Goal: Transaction & Acquisition: Download file/media

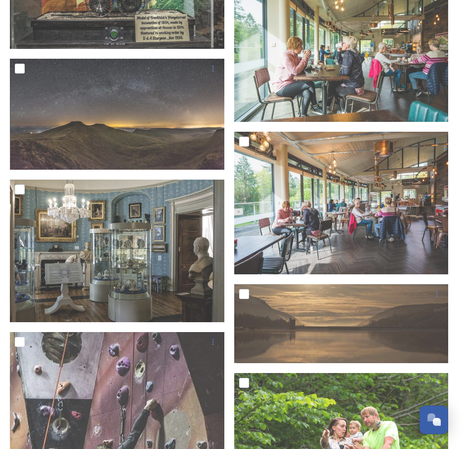
scroll to position [3735, 0]
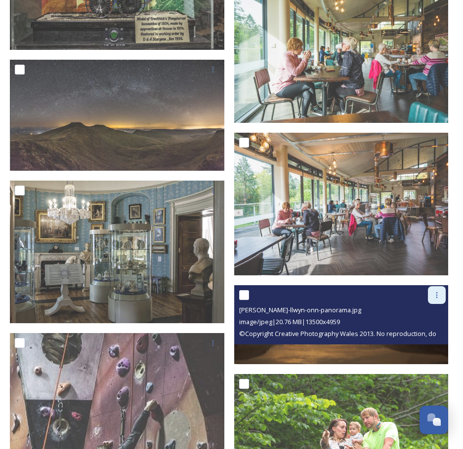
click at [434, 291] on icon at bounding box center [436, 295] width 8 height 8
click at [428, 332] on span "Download" at bounding box center [425, 336] width 30 height 9
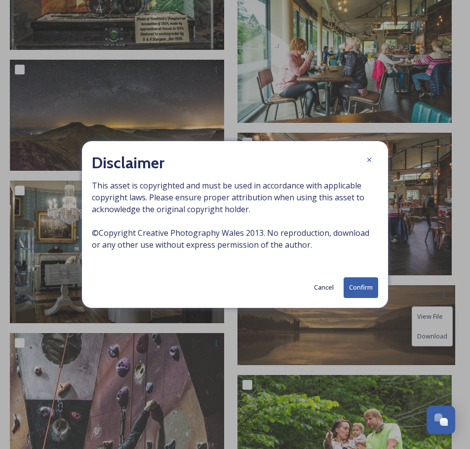
click at [355, 292] on button "Confirm" at bounding box center [361, 287] width 35 height 20
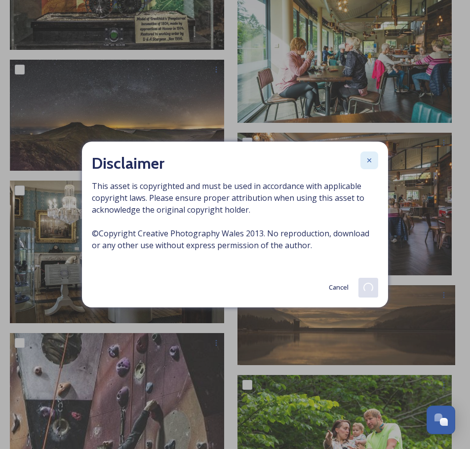
click at [369, 158] on icon at bounding box center [369, 160] width 8 height 8
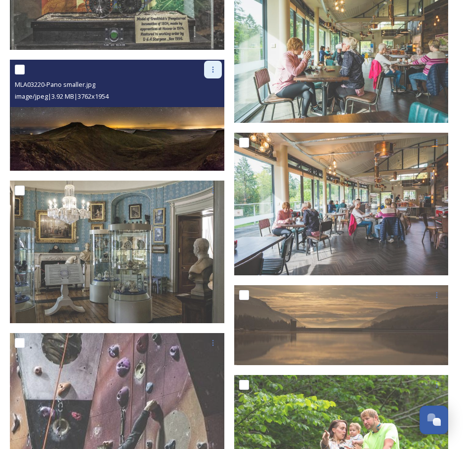
click at [213, 66] on icon at bounding box center [213, 70] width 8 height 8
click at [202, 106] on span "Download" at bounding box center [201, 110] width 30 height 9
click at [214, 66] on icon at bounding box center [213, 70] width 8 height 8
click at [208, 106] on span "Download" at bounding box center [201, 110] width 30 height 9
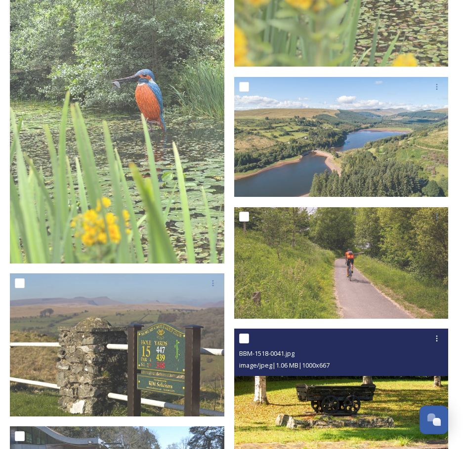
scroll to position [691, 0]
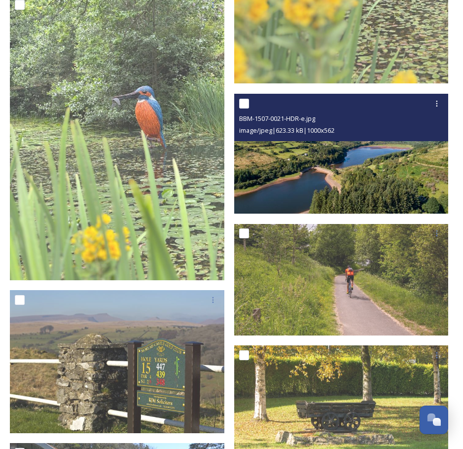
click at [369, 163] on img at bounding box center [341, 154] width 214 height 120
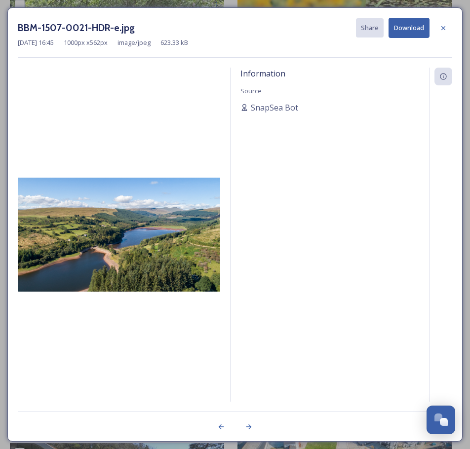
click at [126, 274] on img at bounding box center [119, 235] width 202 height 114
click at [126, 273] on img at bounding box center [119, 235] width 202 height 114
click at [413, 28] on button "Download" at bounding box center [408, 28] width 41 height 20
click at [449, 28] on div at bounding box center [443, 28] width 18 height 18
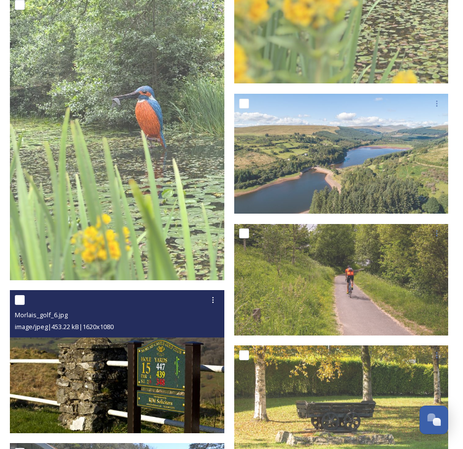
click at [175, 391] on img at bounding box center [117, 361] width 214 height 143
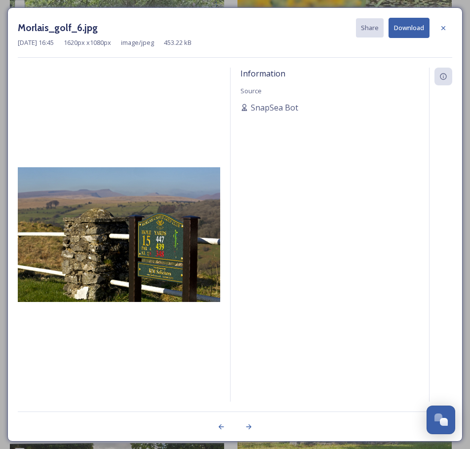
click at [403, 26] on button "Download" at bounding box center [408, 28] width 41 height 20
click at [445, 25] on icon at bounding box center [443, 28] width 8 height 8
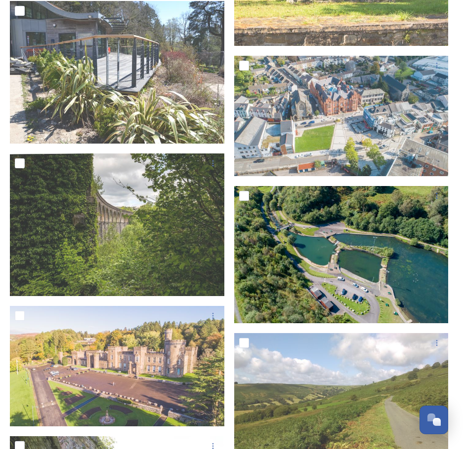
scroll to position [1185, 0]
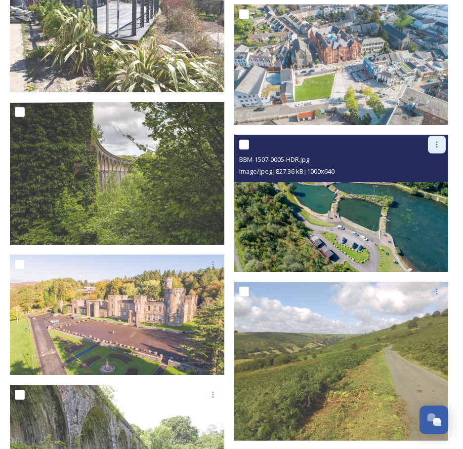
click at [438, 141] on icon at bounding box center [436, 145] width 8 height 8
click at [420, 181] on span "Download" at bounding box center [425, 185] width 30 height 9
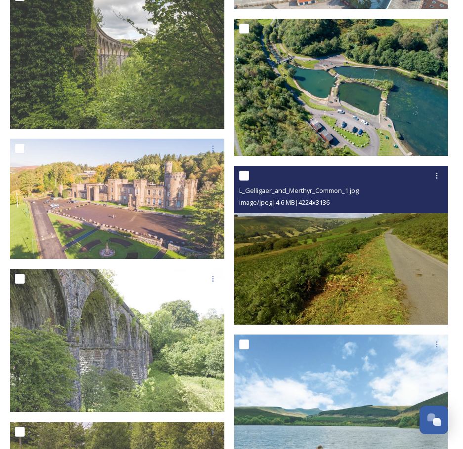
scroll to position [1382, 0]
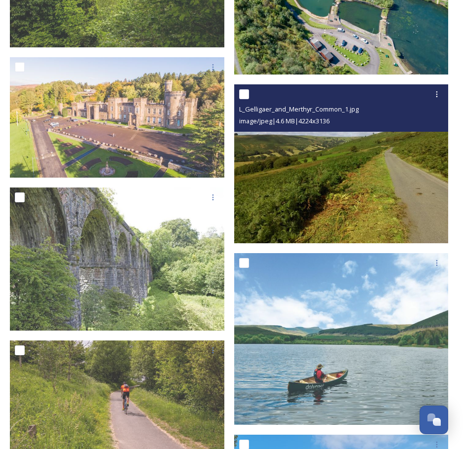
click at [434, 221] on img at bounding box center [341, 163] width 214 height 159
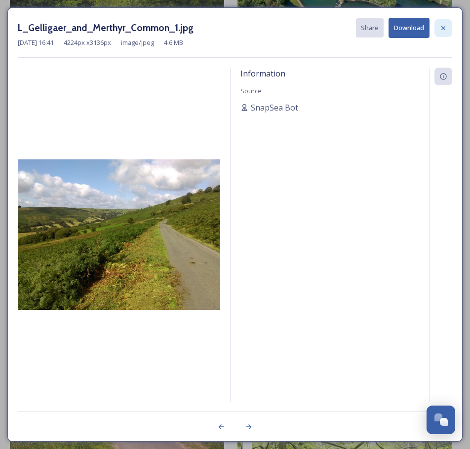
click at [440, 24] on icon at bounding box center [443, 28] width 8 height 8
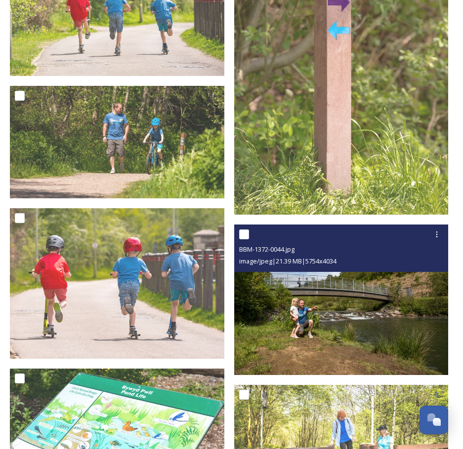
scroll to position [5825, 0]
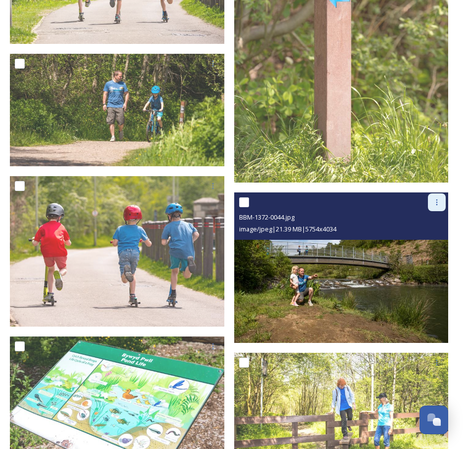
click at [431, 194] on div at bounding box center [436, 203] width 18 height 18
click at [422, 238] on span "Download" at bounding box center [425, 242] width 30 height 9
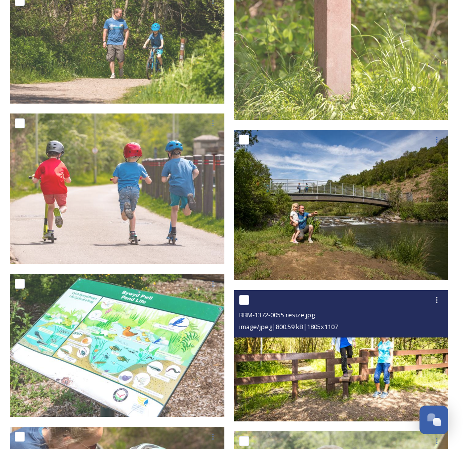
scroll to position [5923, 0]
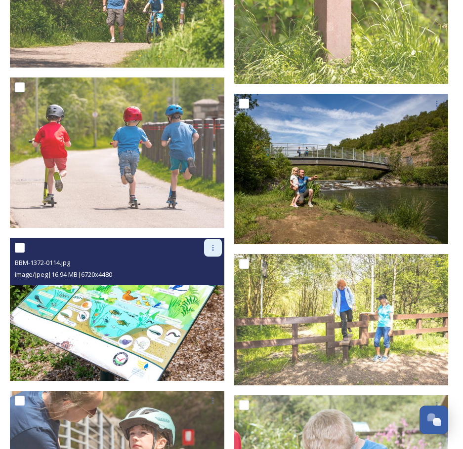
click at [212, 244] on icon at bounding box center [213, 248] width 8 height 8
click at [206, 284] on span "Download" at bounding box center [201, 288] width 30 height 9
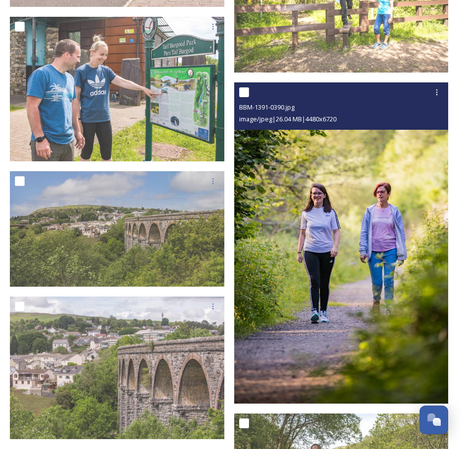
scroll to position [8095, 0]
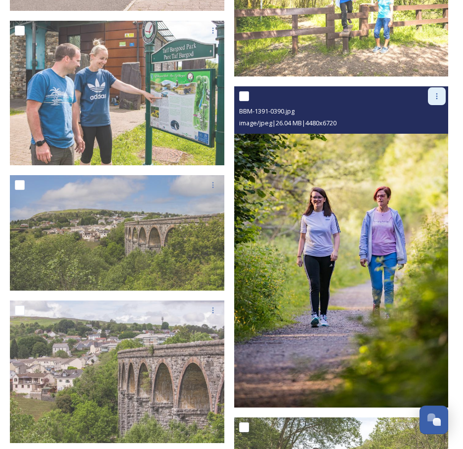
click at [438, 92] on icon at bounding box center [436, 96] width 8 height 8
drag, startPoint x: 431, startPoint y: 124, endPoint x: 412, endPoint y: 148, distance: 30.9
click at [431, 132] on span "Download" at bounding box center [425, 136] width 30 height 9
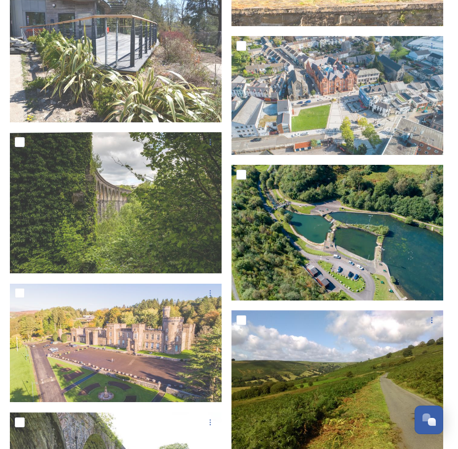
scroll to position [1185, 0]
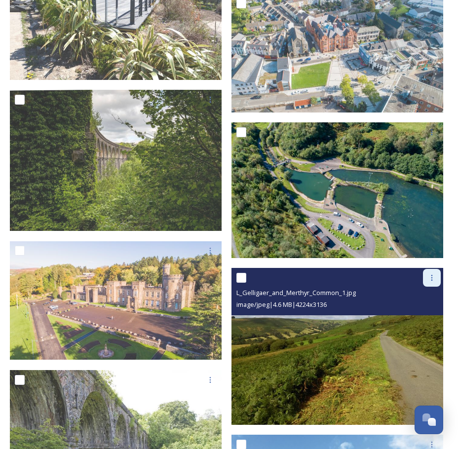
click at [434, 274] on icon at bounding box center [432, 278] width 8 height 8
click at [422, 314] on span "Download" at bounding box center [420, 318] width 30 height 9
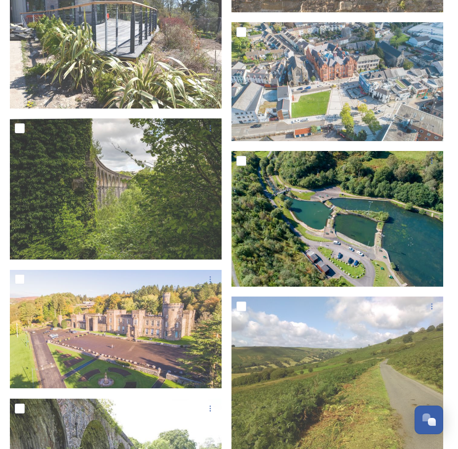
scroll to position [1077, 0]
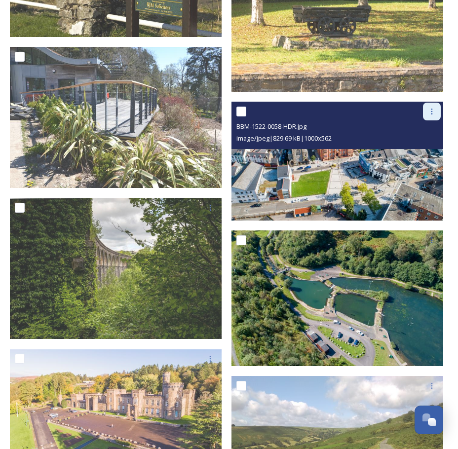
click at [435, 108] on icon at bounding box center [432, 112] width 8 height 8
click at [422, 148] on span "Download" at bounding box center [420, 152] width 30 height 9
